Goal: Task Accomplishment & Management: Complete application form

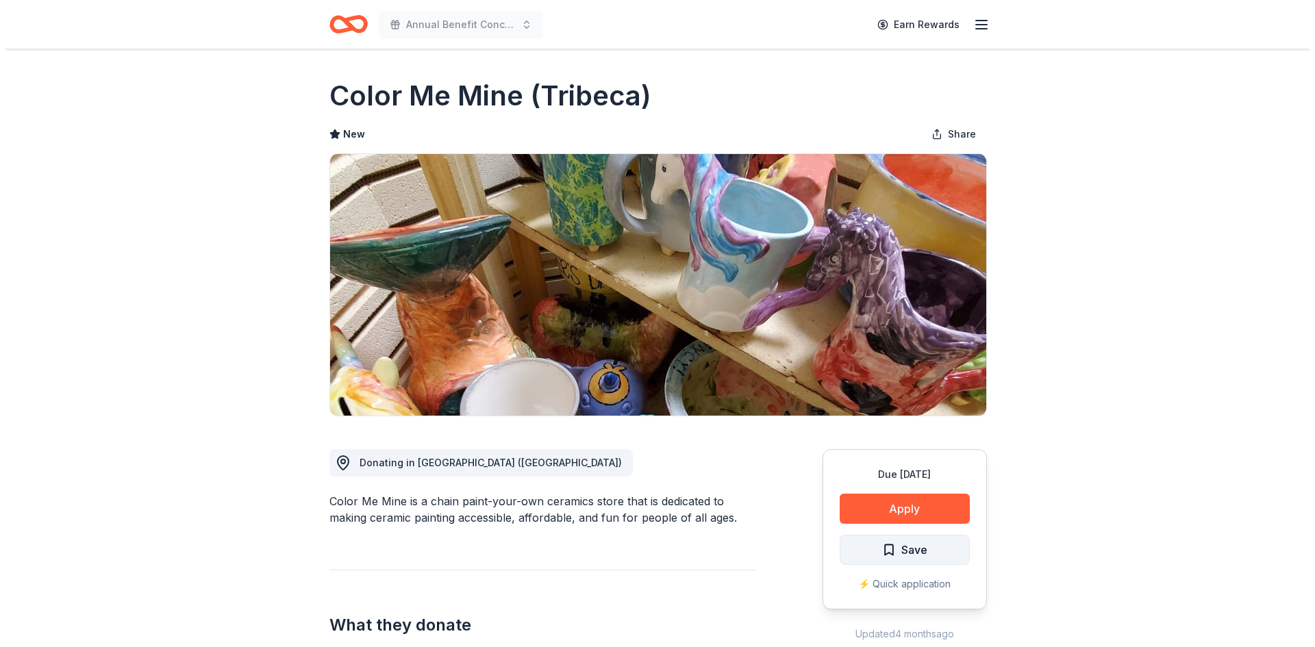
scroll to position [137, 0]
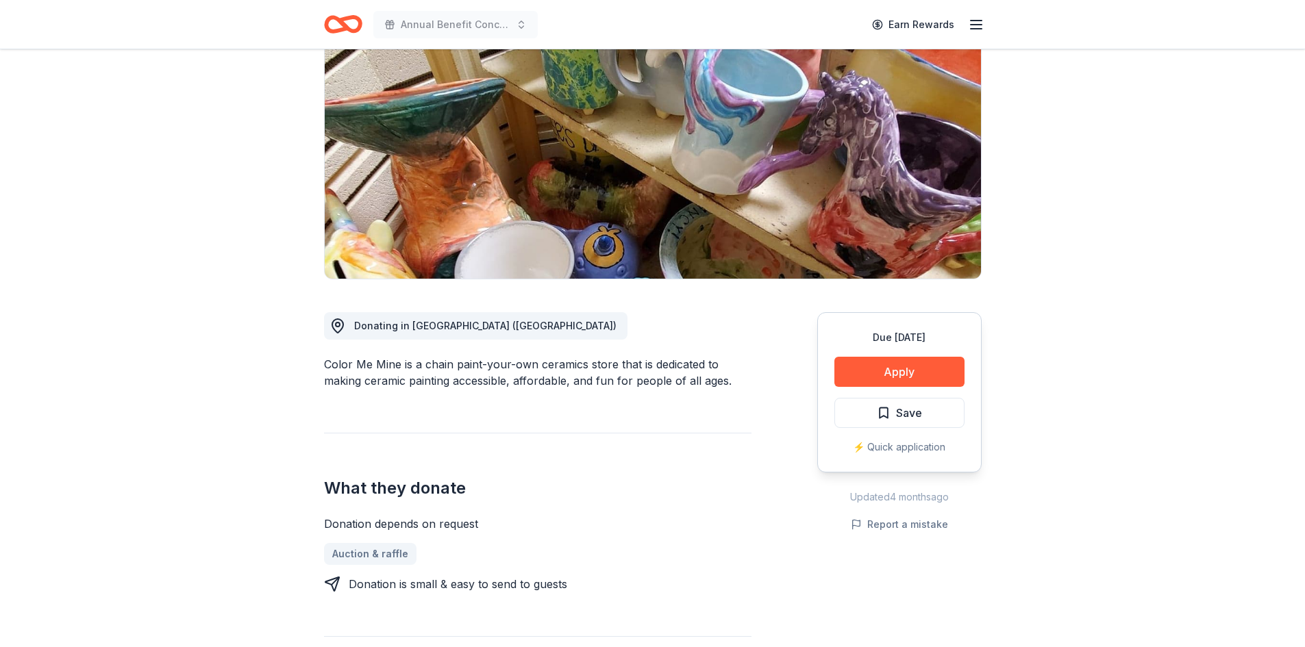
click at [826, 387] on div "Due [DATE] Apply Save ⚡️ Quick application" at bounding box center [899, 392] width 164 height 160
click at [866, 372] on button "Apply" at bounding box center [899, 372] width 130 height 30
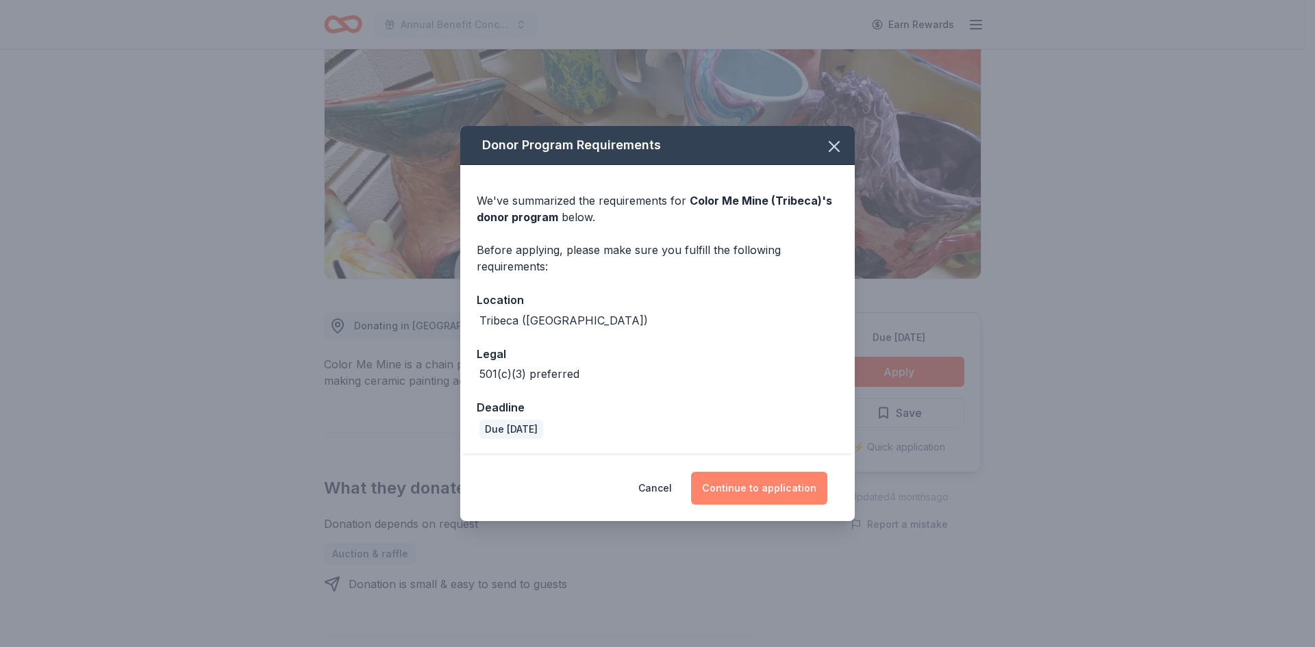
click at [771, 491] on button "Continue to application" at bounding box center [759, 488] width 136 height 33
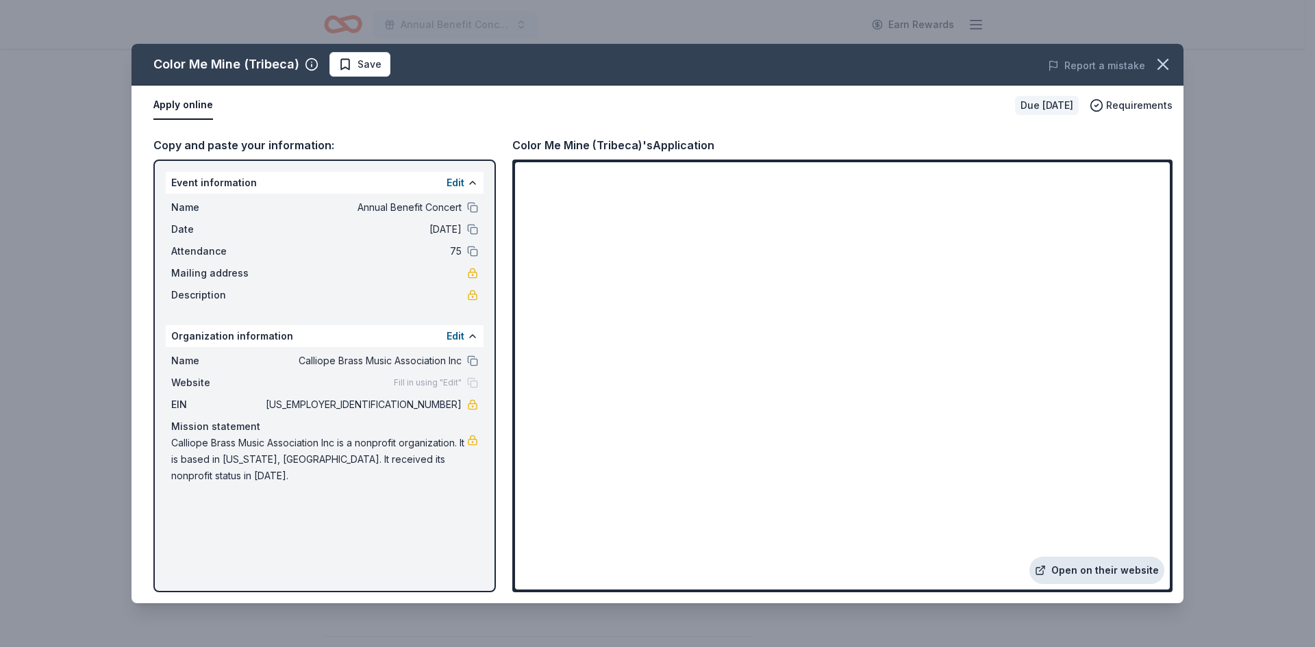
click at [1099, 570] on link "Open on their website" at bounding box center [1096, 570] width 135 height 27
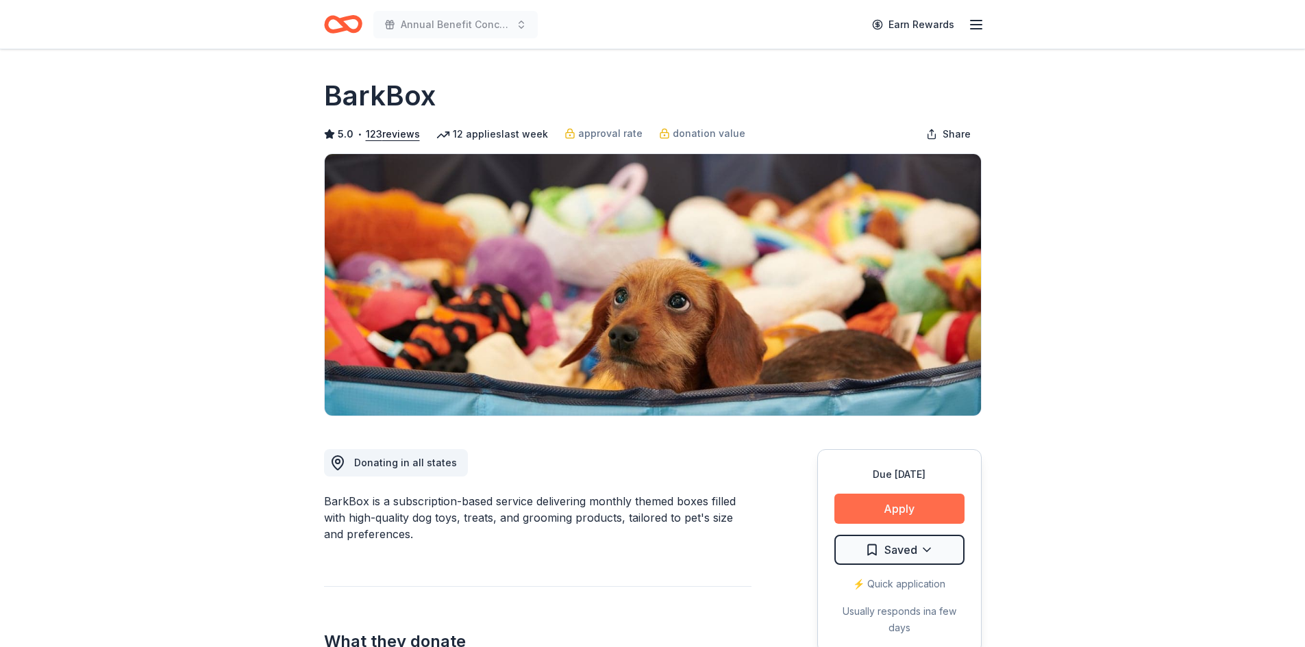
click at [940, 509] on button "Apply" at bounding box center [899, 509] width 130 height 30
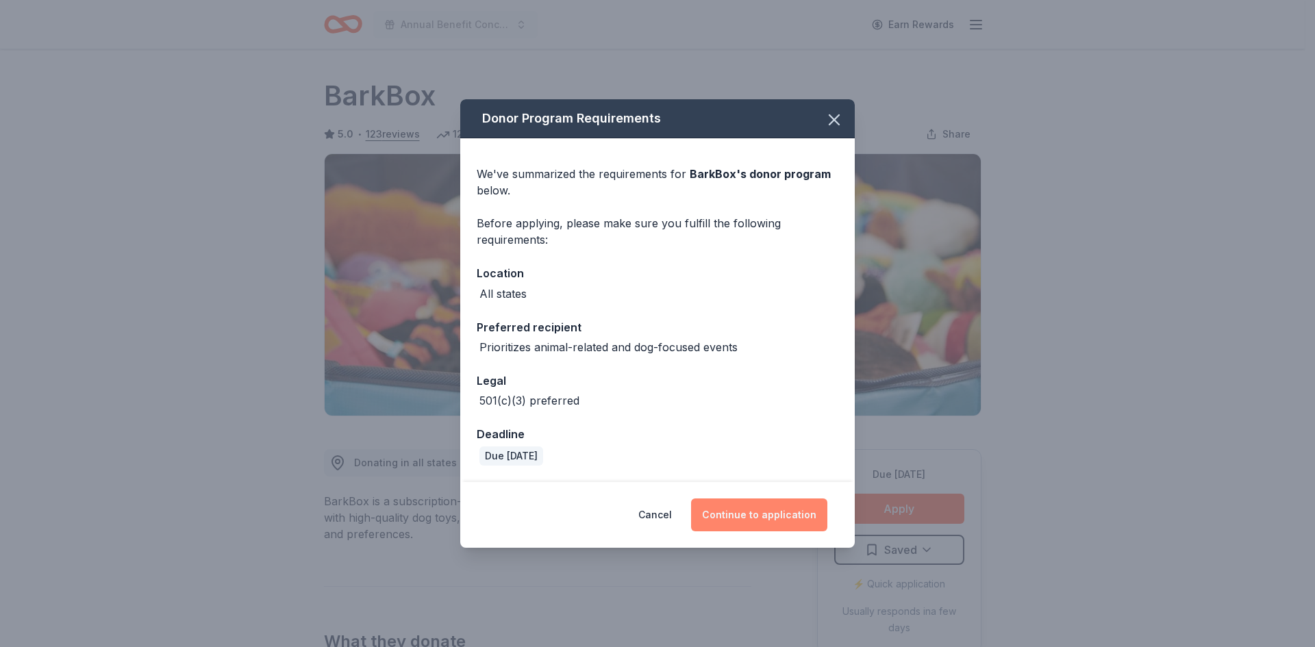
click at [738, 525] on button "Continue to application" at bounding box center [759, 515] width 136 height 33
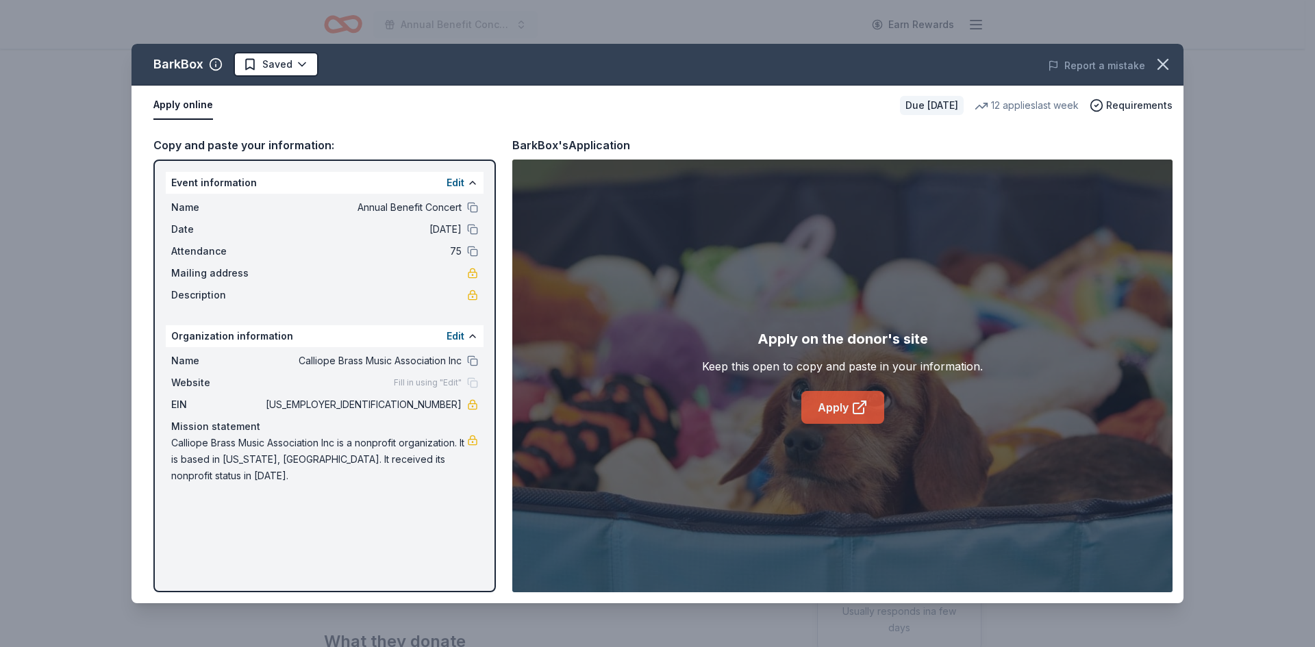
click at [851, 414] on icon at bounding box center [859, 407] width 16 height 16
click at [1167, 60] on icon "button" at bounding box center [1163, 65] width 10 height 10
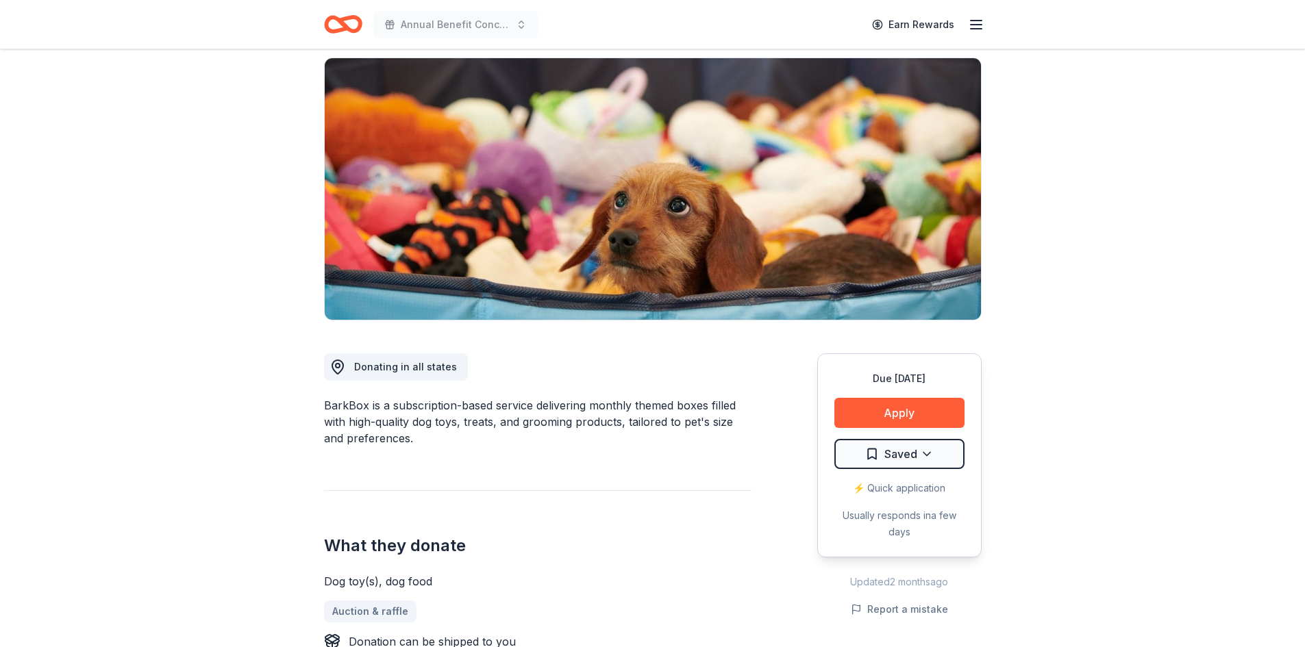
scroll to position [205, 0]
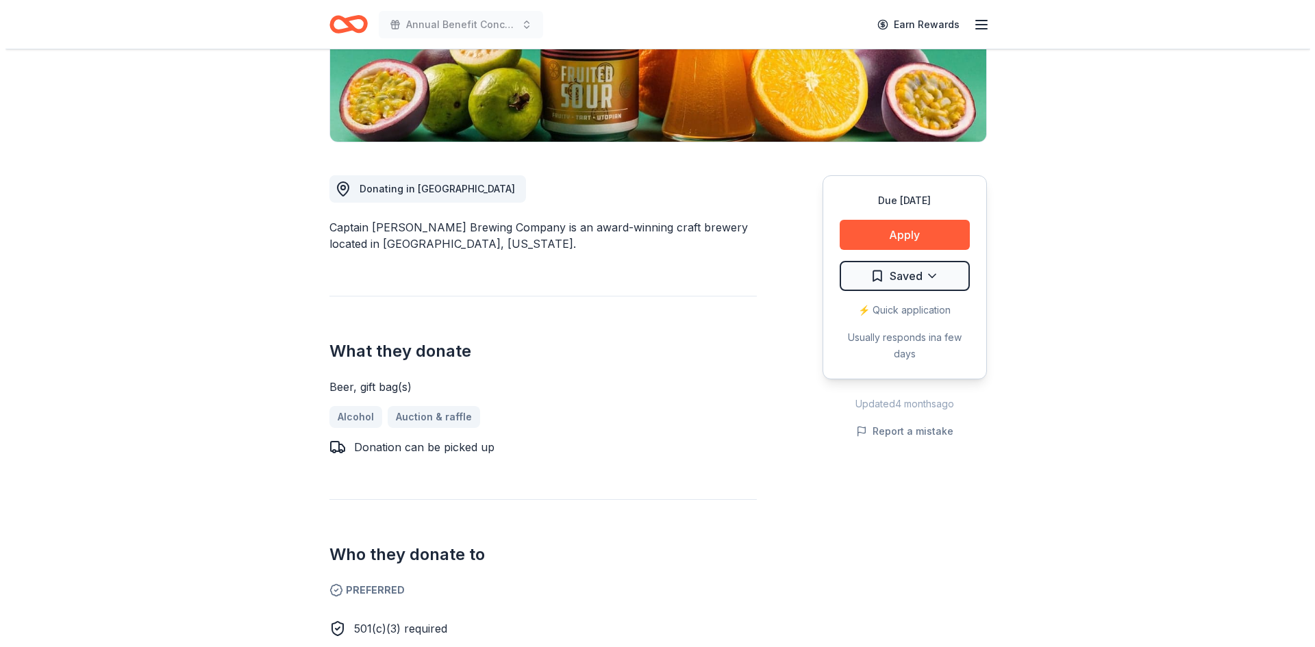
scroll to position [342, 0]
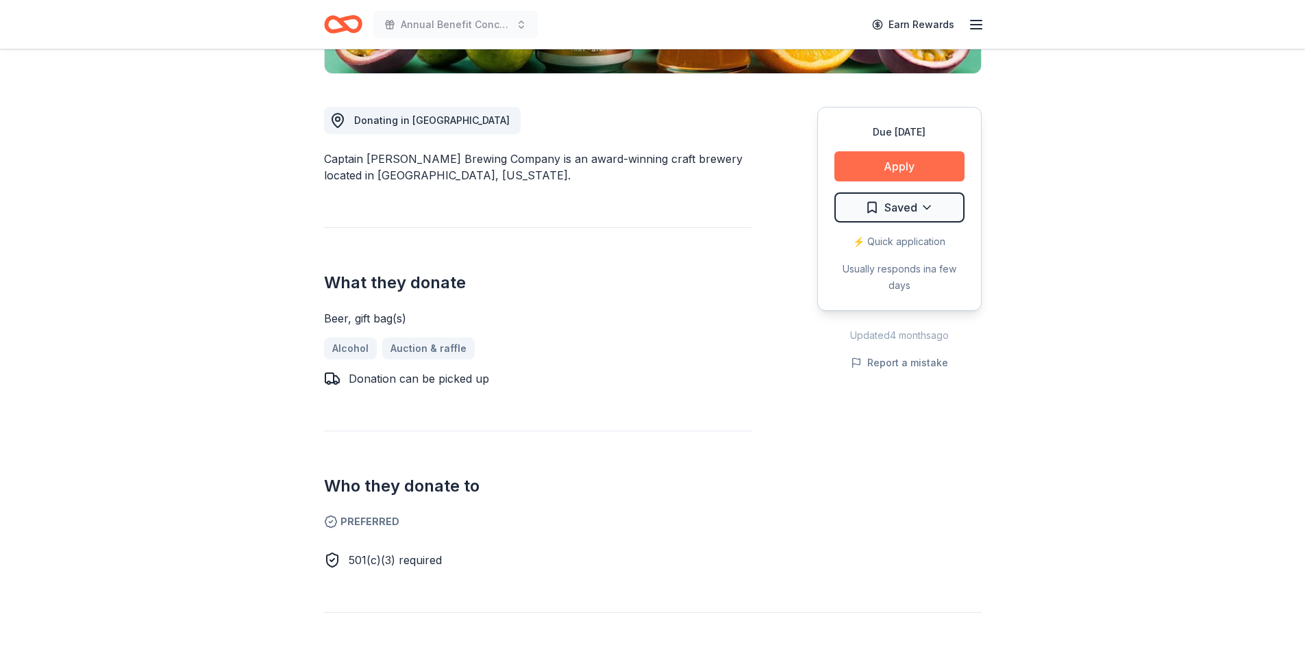
click at [877, 176] on button "Apply" at bounding box center [899, 166] width 130 height 30
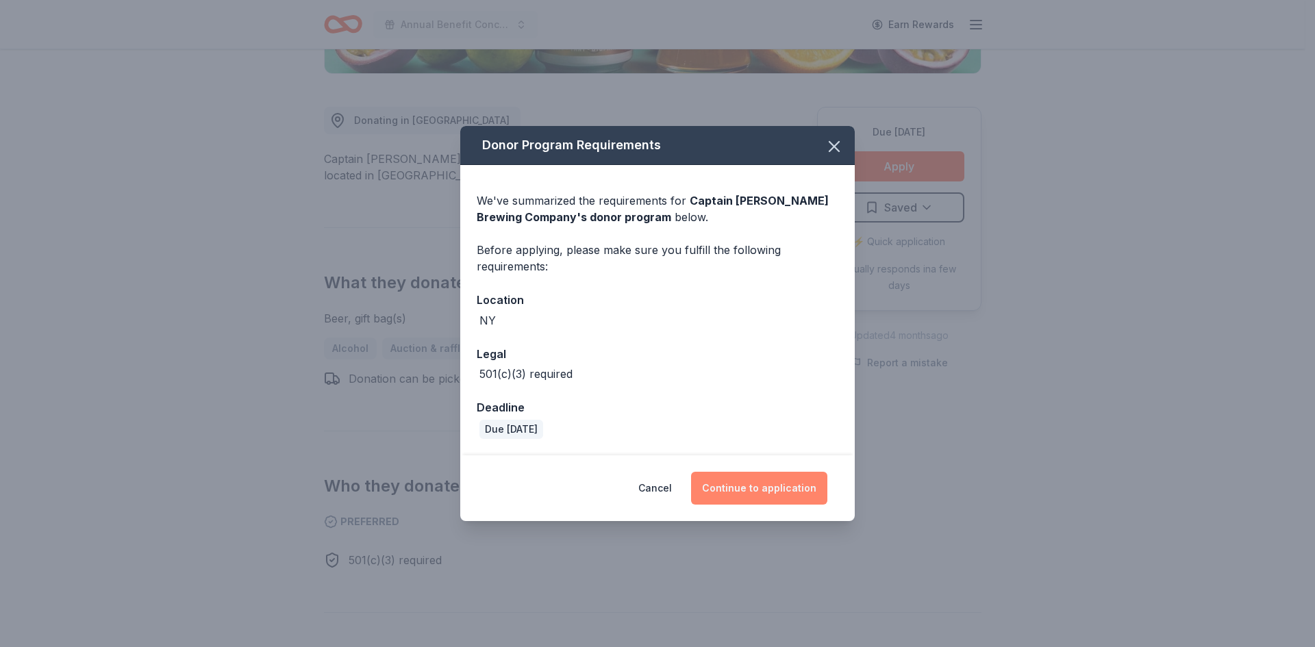
click at [785, 488] on button "Continue to application" at bounding box center [759, 488] width 136 height 33
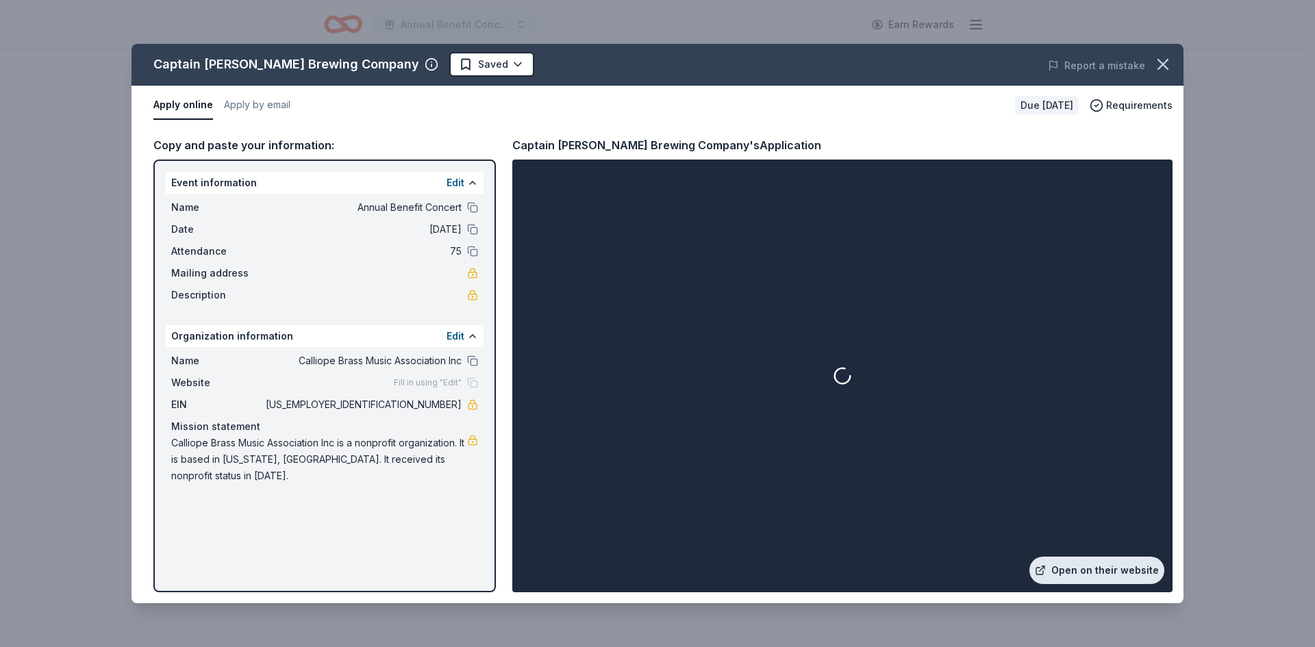
click at [1090, 575] on link "Open on their website" at bounding box center [1096, 570] width 135 height 27
